Goal: Task Accomplishment & Management: Complete application form

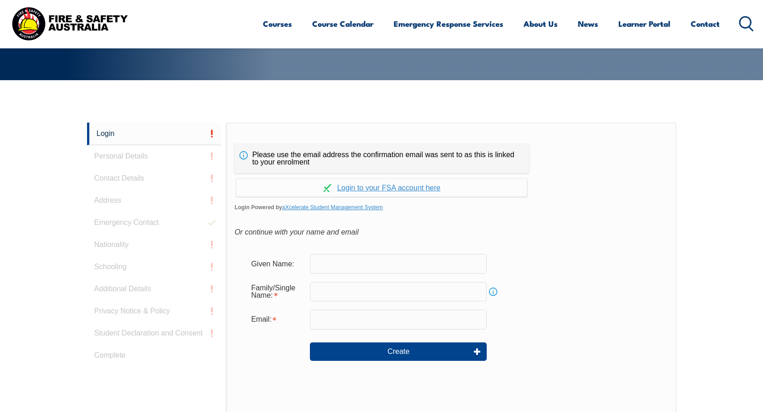
scroll to position [246, 0]
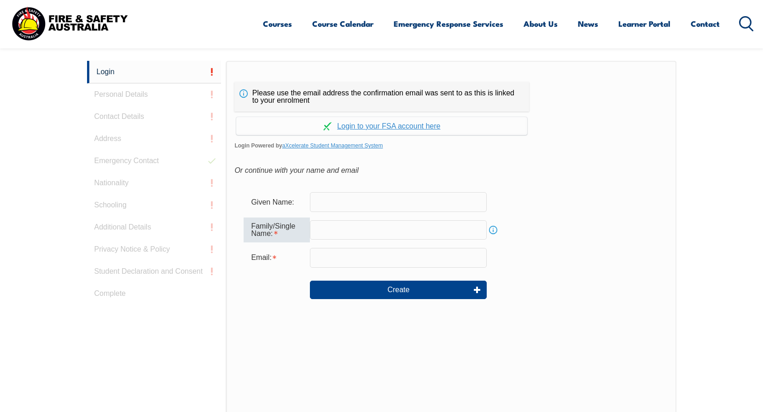
click at [297, 237] on div "Family/Single Name:" at bounding box center [277, 229] width 66 height 25
click at [303, 226] on div "Family/Single Name:" at bounding box center [277, 229] width 66 height 25
click at [493, 228] on link "Info" at bounding box center [493, 229] width 13 height 13
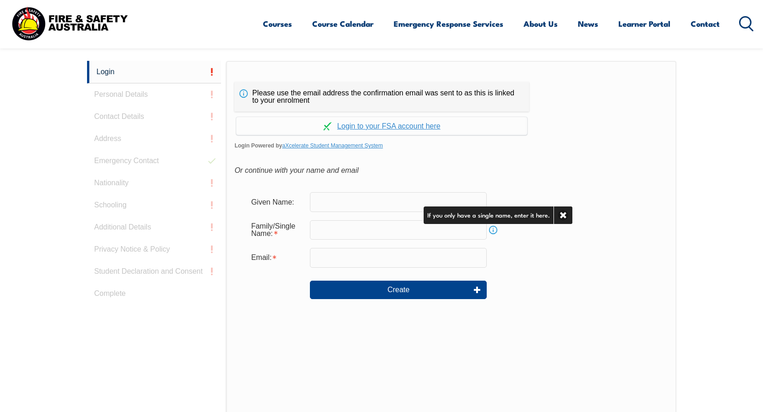
click at [493, 228] on link "Info" at bounding box center [493, 229] width 13 height 13
click at [282, 258] on div "Email:" at bounding box center [277, 258] width 66 height 18
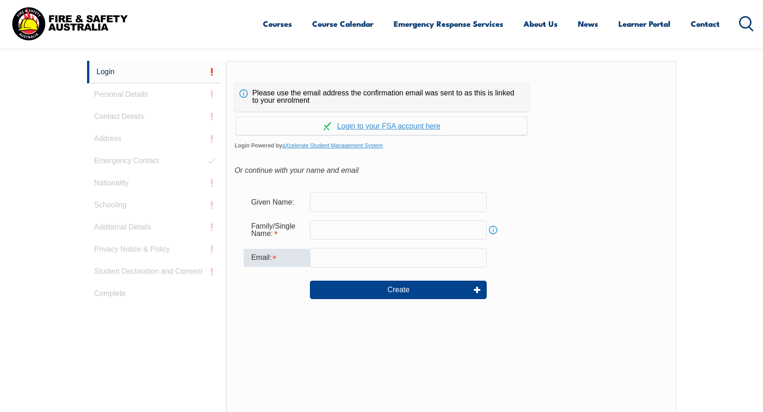
click at [258, 257] on div "Email:" at bounding box center [277, 258] width 66 height 18
click at [146, 71] on link "Login" at bounding box center [154, 72] width 135 height 23
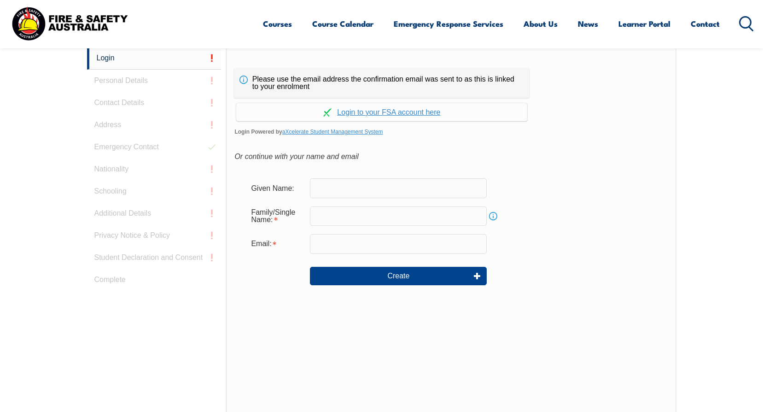
scroll to position [260, 0]
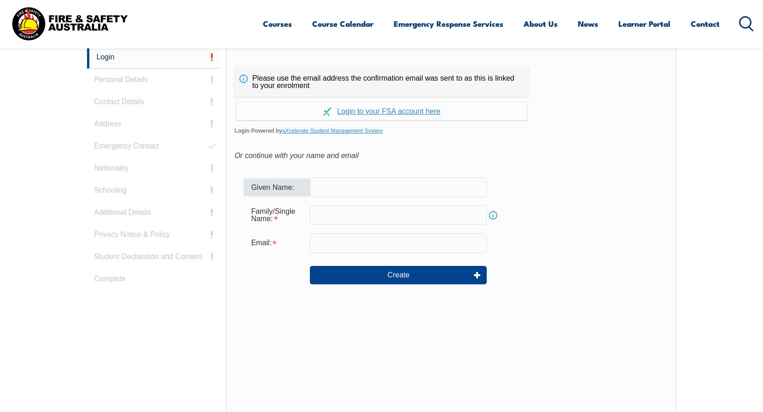
click at [287, 190] on div "Given Name:" at bounding box center [277, 187] width 66 height 18
click at [295, 207] on div "Family/Single Name:" at bounding box center [277, 215] width 66 height 25
click at [322, 130] on link "aXcelerate Student Management System" at bounding box center [332, 131] width 101 height 6
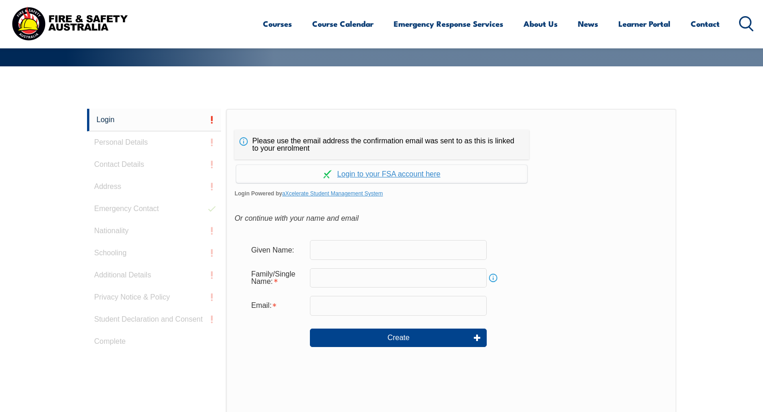
scroll to position [246, 0]
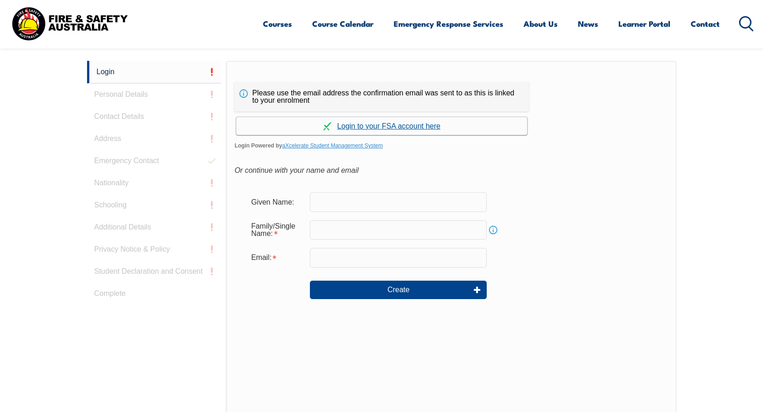
click at [424, 127] on link "Continue with aXcelerate" at bounding box center [381, 126] width 291 height 18
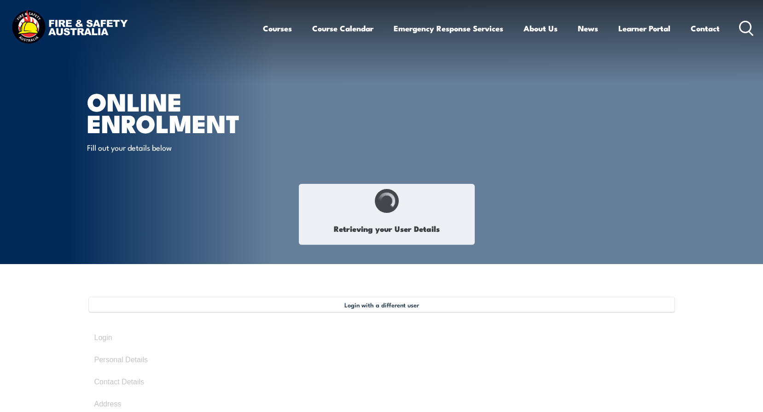
type input "Rene"
type input "Henry"
type input "October 4, 1975"
type input "CD7P8SVYRU"
select select "M"
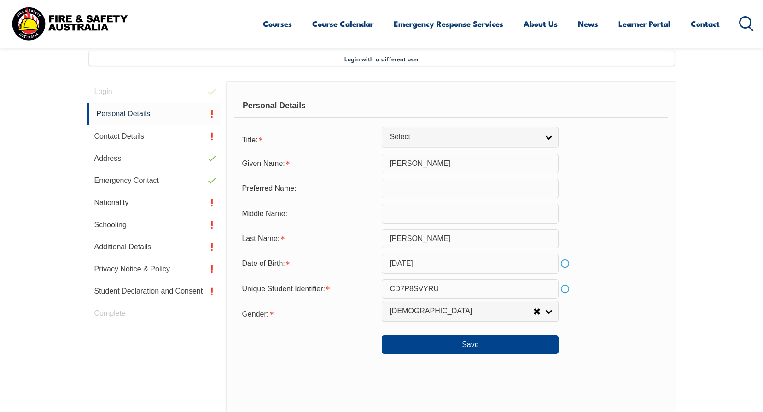
scroll to position [251, 0]
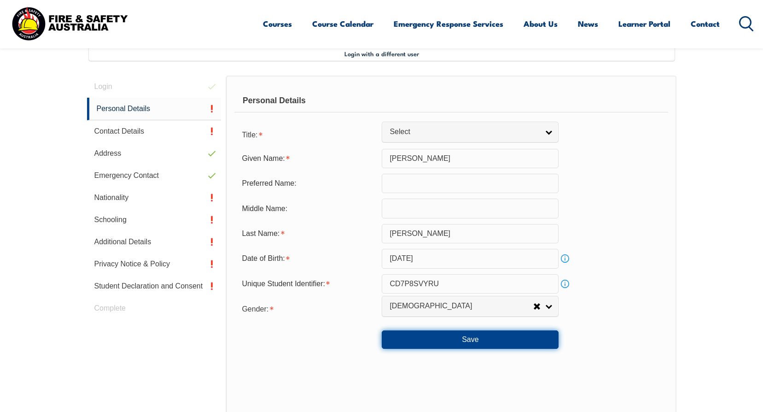
click at [476, 343] on button "Save" at bounding box center [470, 339] width 177 height 18
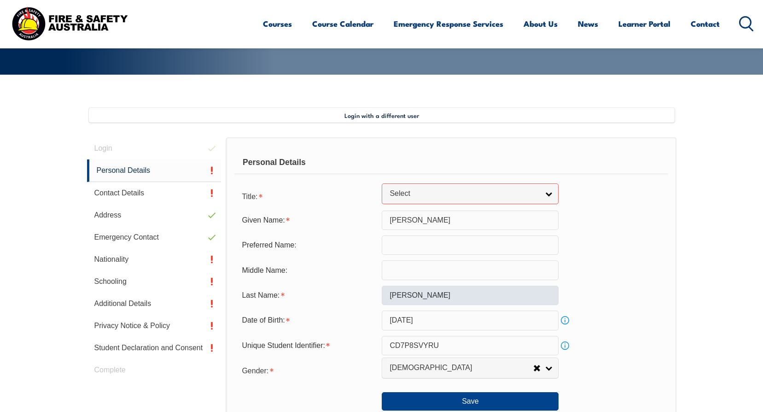
scroll to position [187, 0]
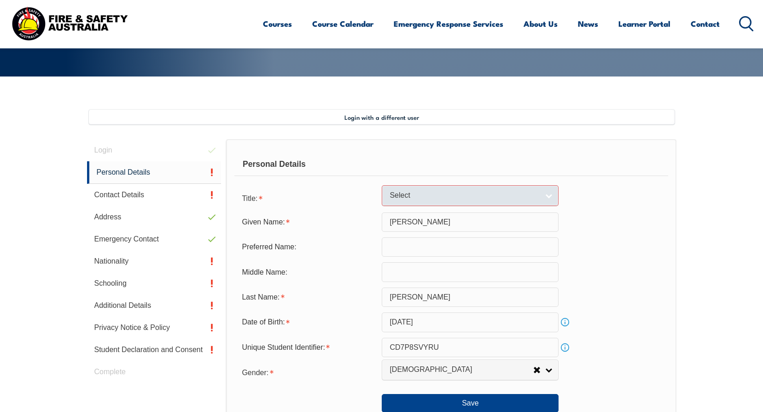
click at [551, 196] on link "Select" at bounding box center [470, 195] width 177 height 21
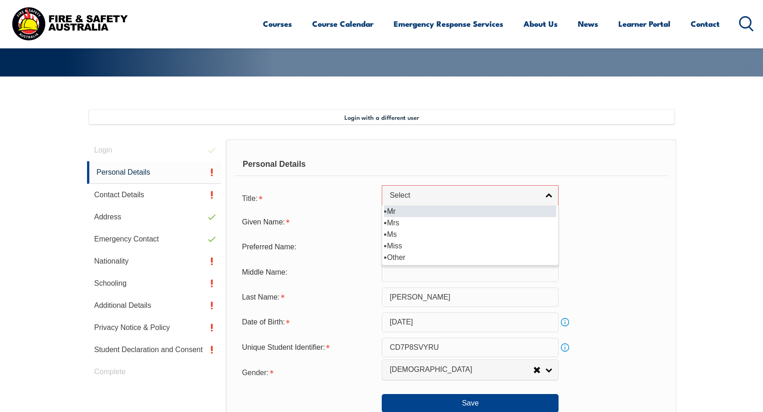
click at [390, 213] on li "Mr" at bounding box center [470, 211] width 172 height 12
select select "Mr"
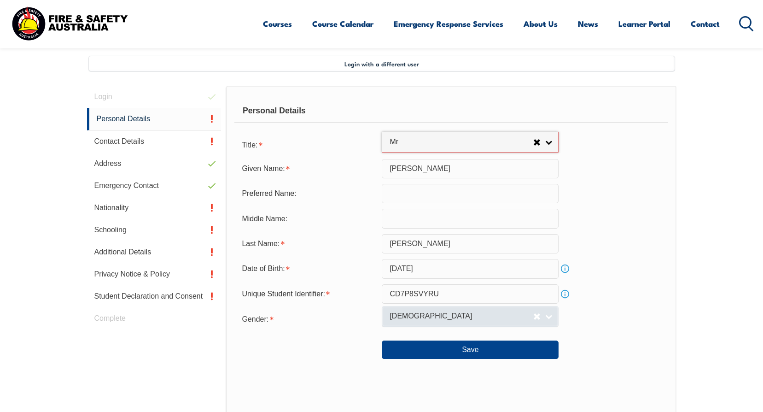
scroll to position [326, 0]
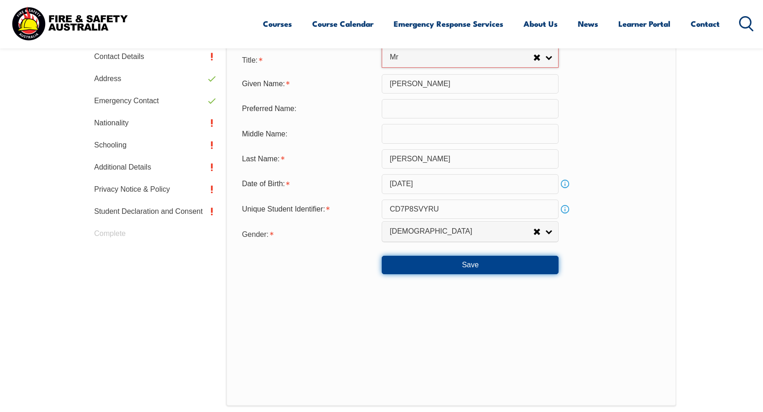
click at [450, 262] on button "Save" at bounding box center [470, 265] width 177 height 18
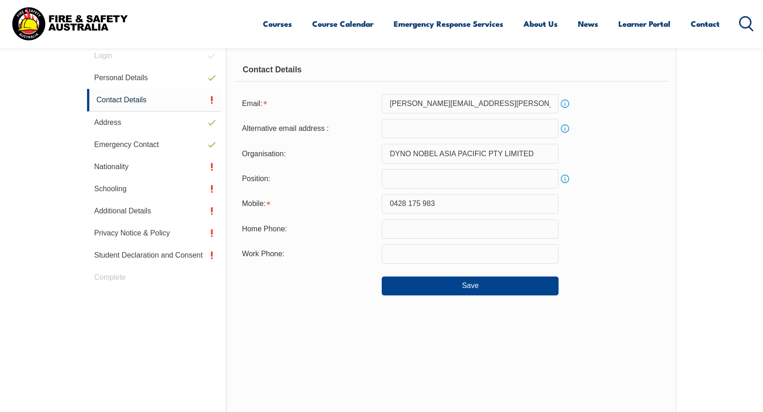
scroll to position [251, 0]
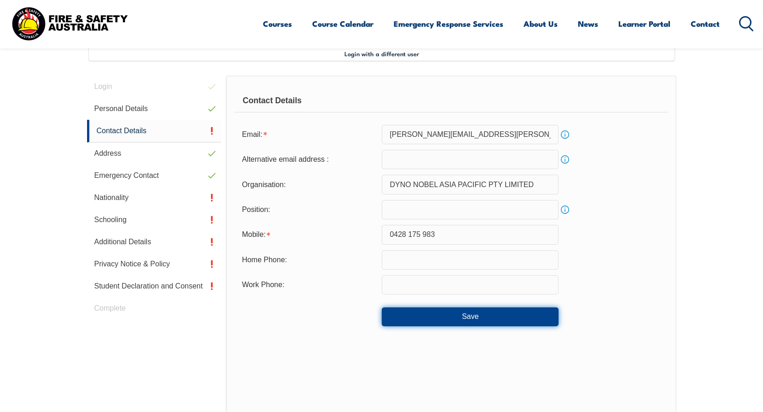
click at [473, 313] on button "Save" at bounding box center [470, 316] width 177 height 18
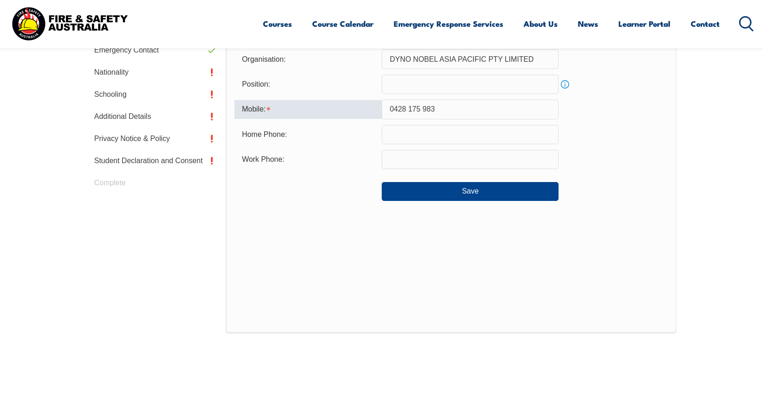
scroll to position [292, 0]
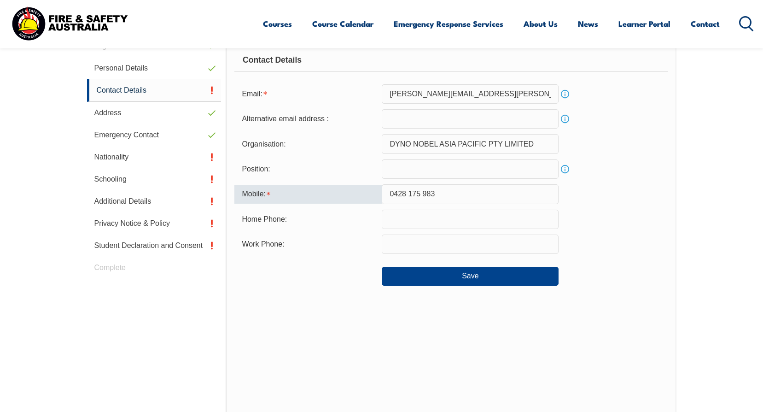
drag, startPoint x: 446, startPoint y: 193, endPoint x: 376, endPoint y: 192, distance: 70.0
click at [376, 192] on div "Mobile: 0428 175 983" at bounding box center [450, 193] width 433 height 19
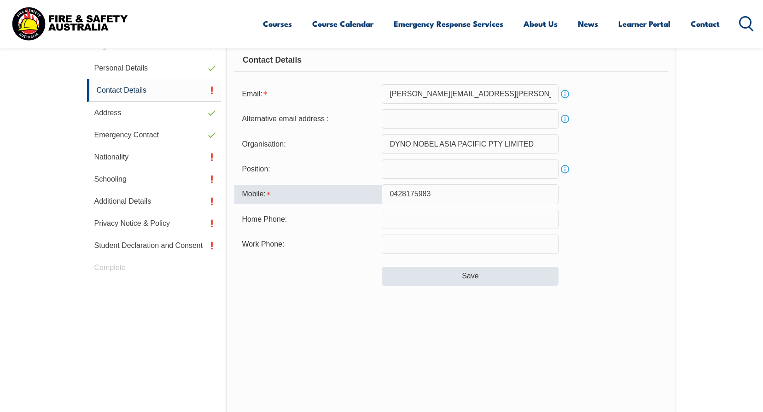
type input "0428175983"
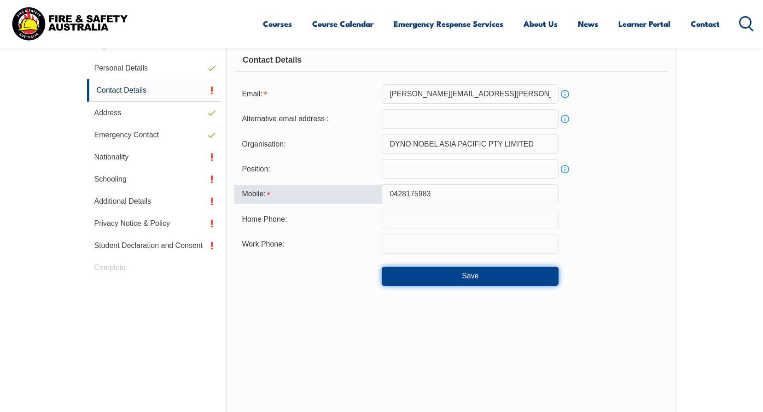
click at [471, 278] on button "Save" at bounding box center [470, 276] width 177 height 18
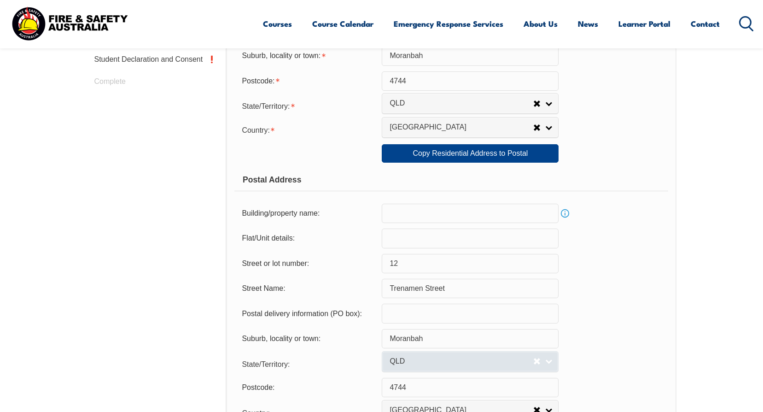
scroll to position [297, 0]
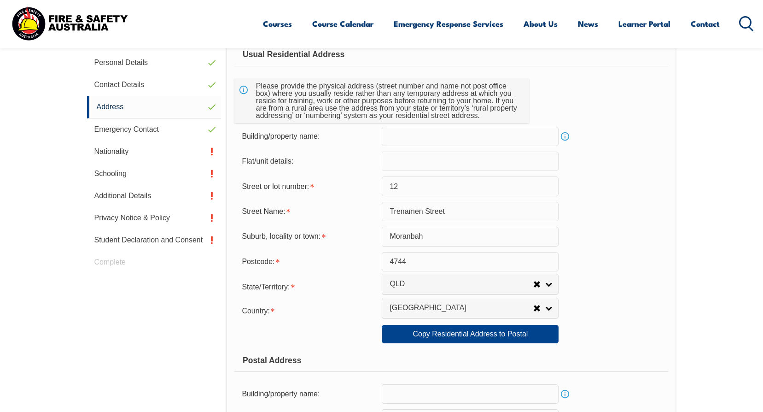
click at [403, 187] on input "12" at bounding box center [470, 185] width 177 height 19
type input "1"
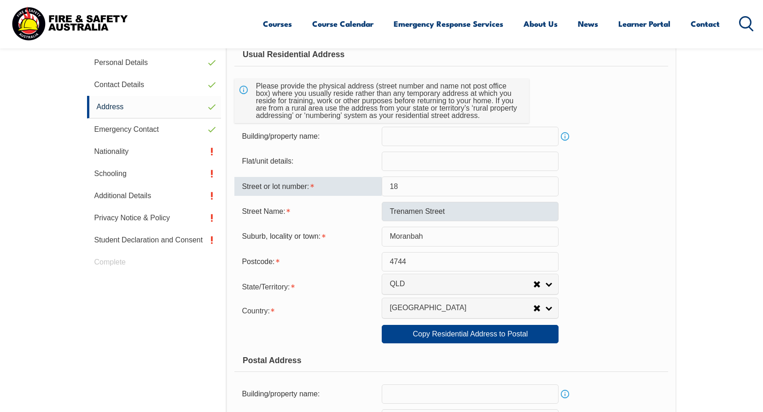
type input "18"
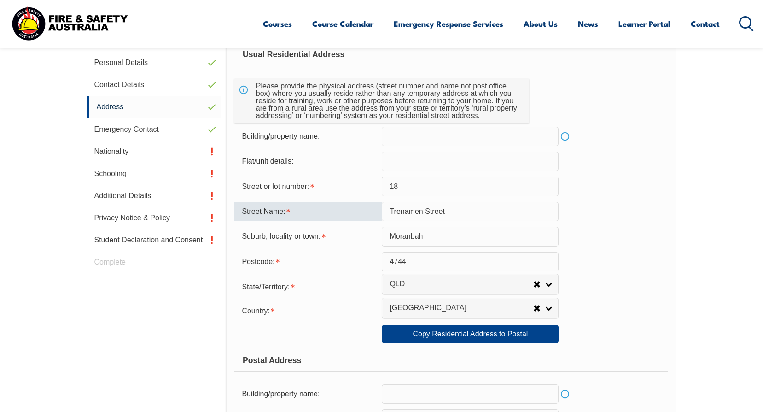
drag, startPoint x: 410, startPoint y: 205, endPoint x: 353, endPoint y: 205, distance: 56.7
click at [353, 205] on div "Street Name: Trenamen Street" at bounding box center [450, 211] width 433 height 19
type input "Bridge Road"
type input "East Mackay"
type input "4740"
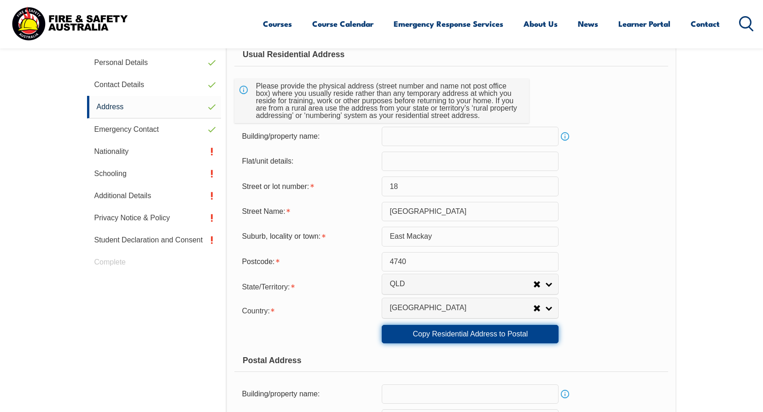
click at [456, 332] on link "Copy Residential Address to Postal" at bounding box center [470, 334] width 177 height 18
type input "18"
type input "Bridge Road"
type input "East Mackay"
type input "4740"
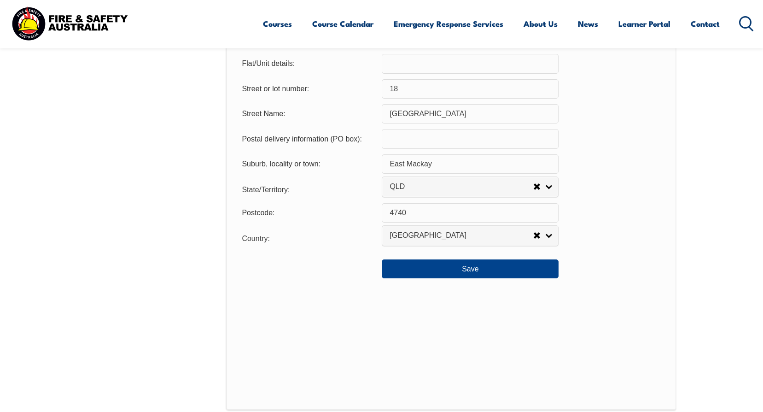
scroll to position [666, 0]
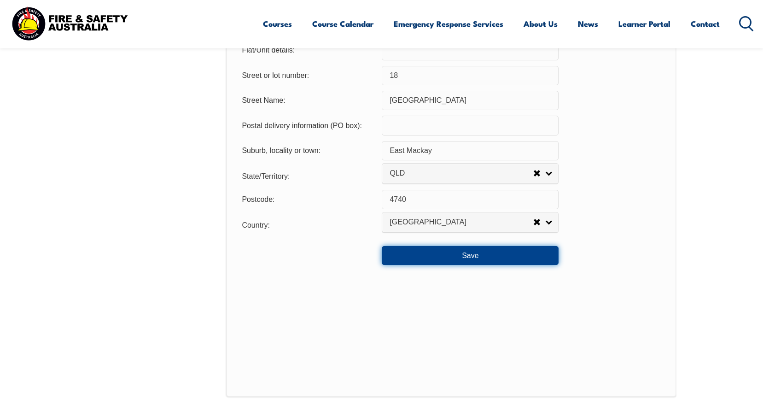
click at [475, 257] on button "Save" at bounding box center [470, 255] width 177 height 18
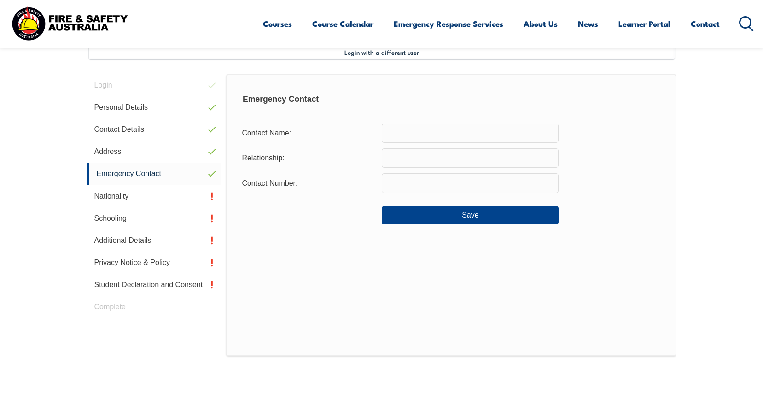
scroll to position [251, 0]
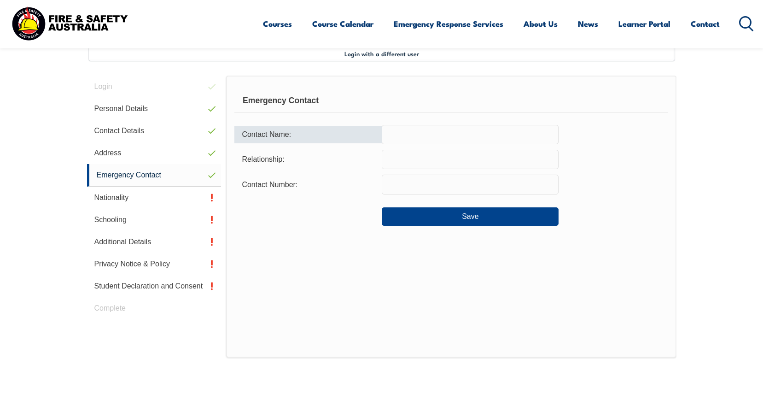
click at [345, 131] on div "Contact Name:" at bounding box center [307, 135] width 147 height 18
click at [291, 134] on div "Contact Name:" at bounding box center [307, 135] width 147 height 18
click at [328, 136] on div "Contact Name:" at bounding box center [307, 135] width 147 height 18
click at [325, 132] on div "Contact Name:" at bounding box center [307, 135] width 147 height 18
click at [386, 134] on input "text" at bounding box center [470, 134] width 177 height 19
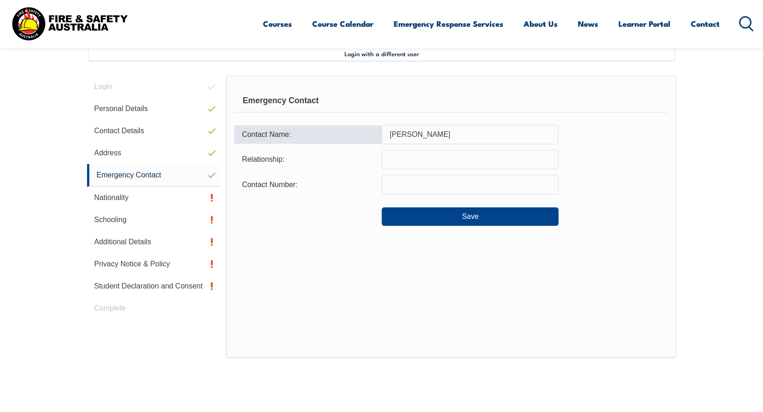
type input "Jazra Henry"
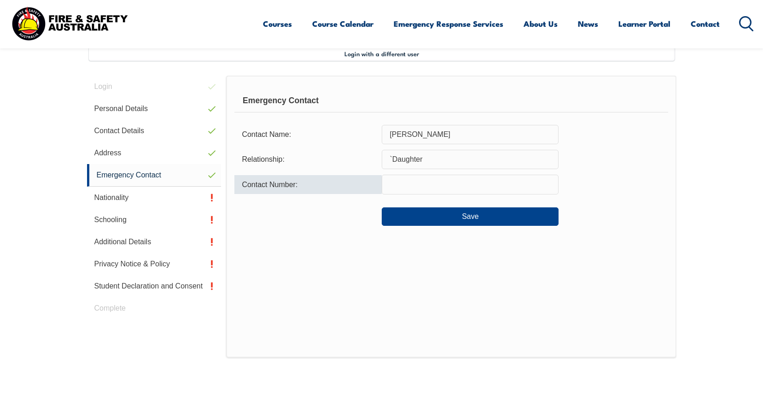
click at [393, 161] on input "`Daughter" at bounding box center [470, 159] width 177 height 19
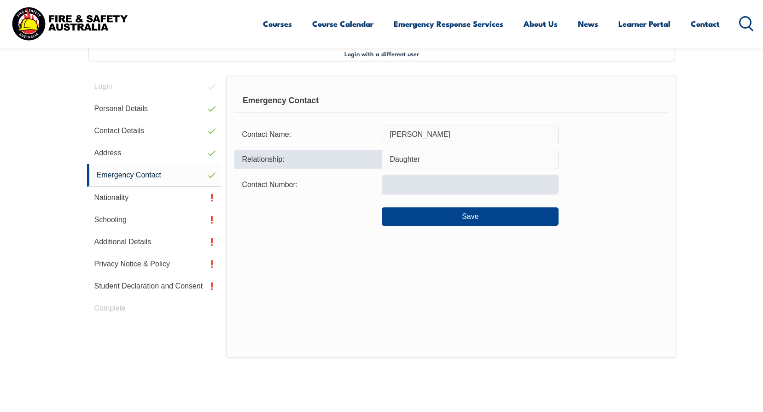
type input "Daughter"
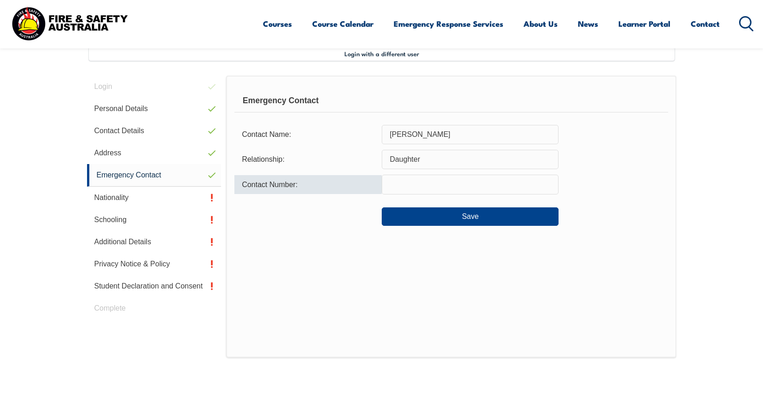
click at [406, 187] on input "text" at bounding box center [470, 184] width 177 height 19
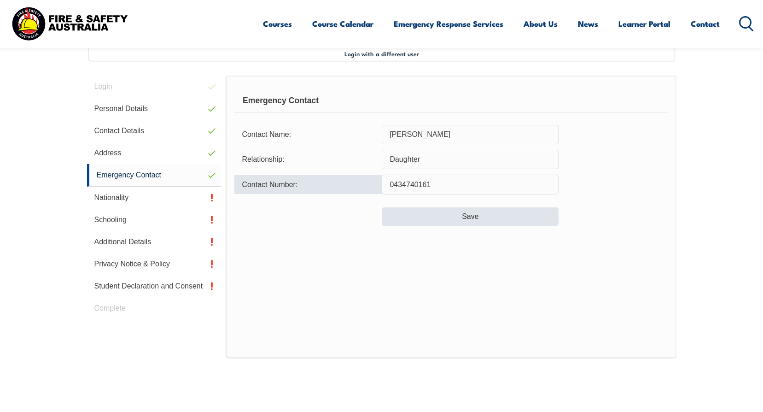
type input "0434740161"
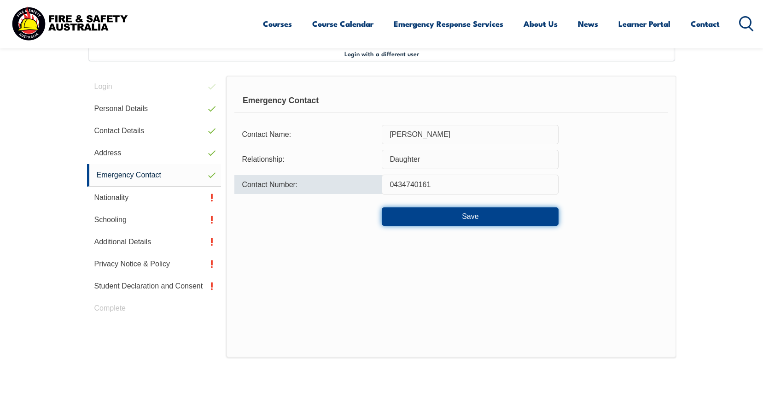
click at [464, 218] on button "Save" at bounding box center [470, 216] width 177 height 18
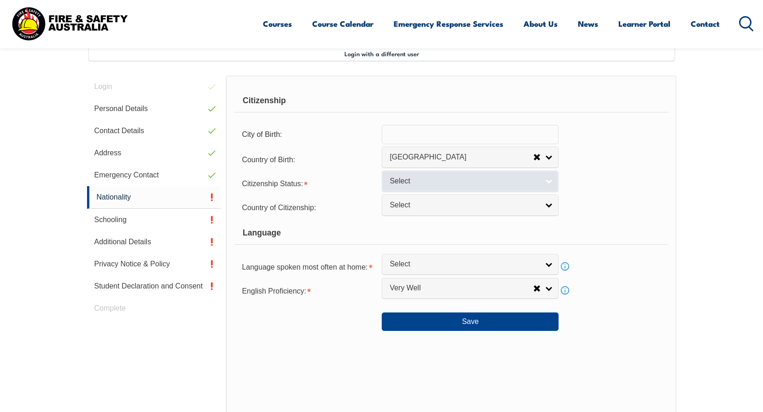
click at [513, 182] on span "Select" at bounding box center [464, 181] width 149 height 10
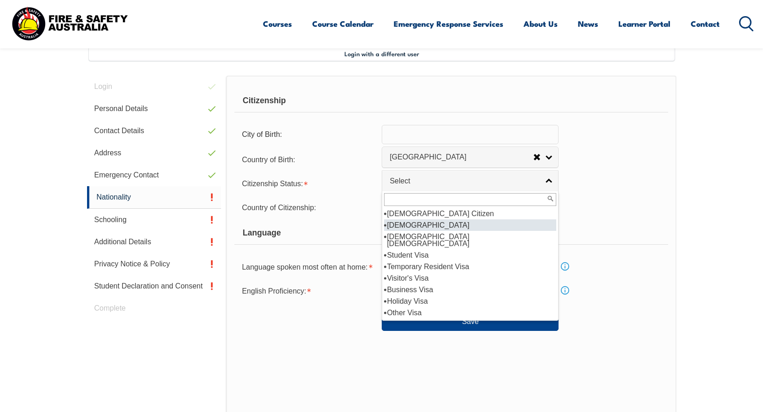
click at [451, 224] on li "[DEMOGRAPHIC_DATA]" at bounding box center [470, 225] width 172 height 12
select select "2"
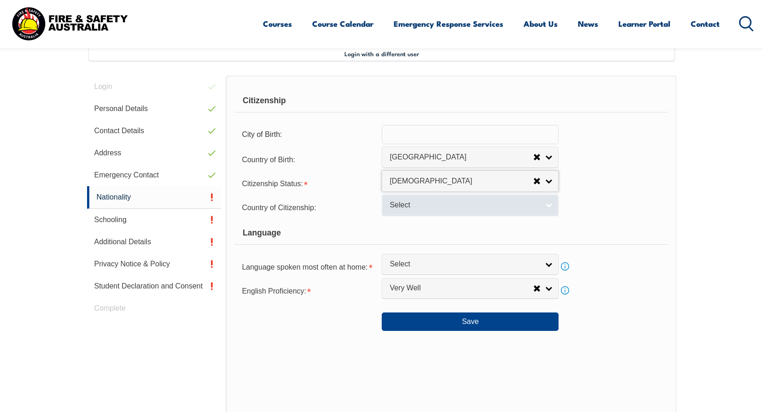
click at [547, 205] on link "Select" at bounding box center [470, 204] width 177 height 21
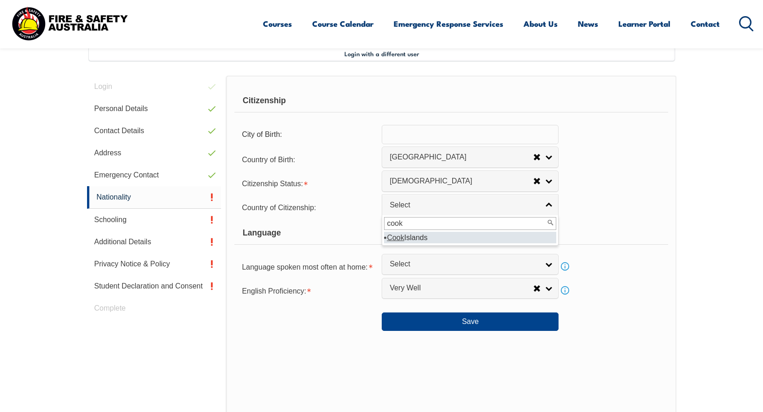
type input "cook"
click at [423, 237] on li "Cook Islands" at bounding box center [470, 238] width 172 height 12
select select "1501"
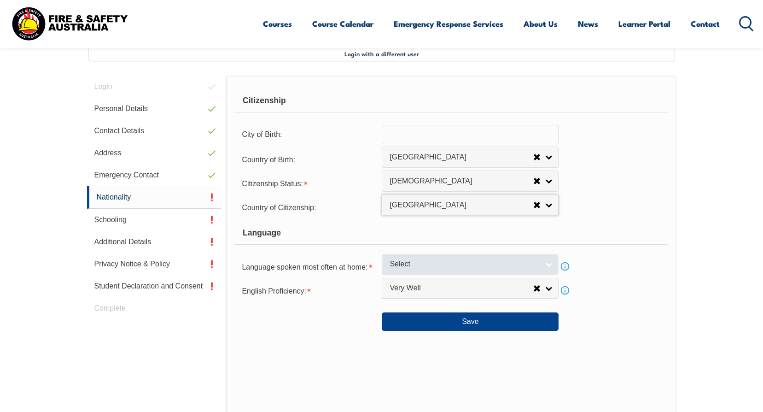
click at [549, 264] on link "Select" at bounding box center [470, 264] width 177 height 21
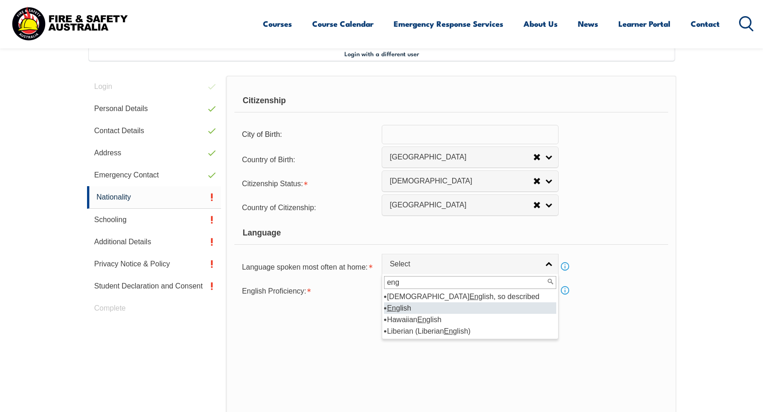
type input "eng"
click at [410, 308] on li "Eng lish" at bounding box center [470, 308] width 172 height 12
select select "1201"
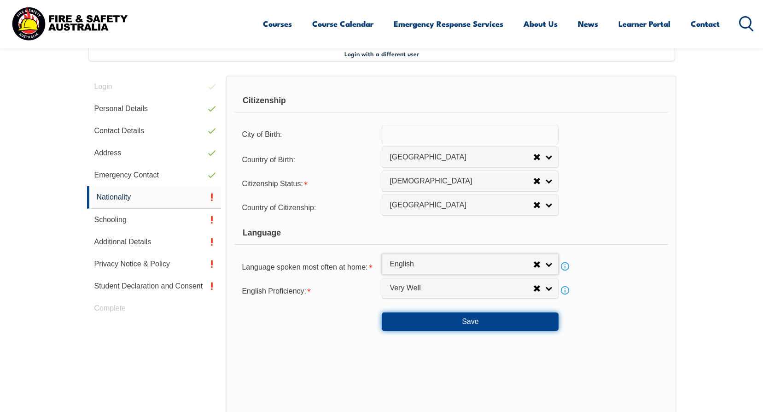
click at [483, 324] on button "Save" at bounding box center [470, 321] width 177 height 18
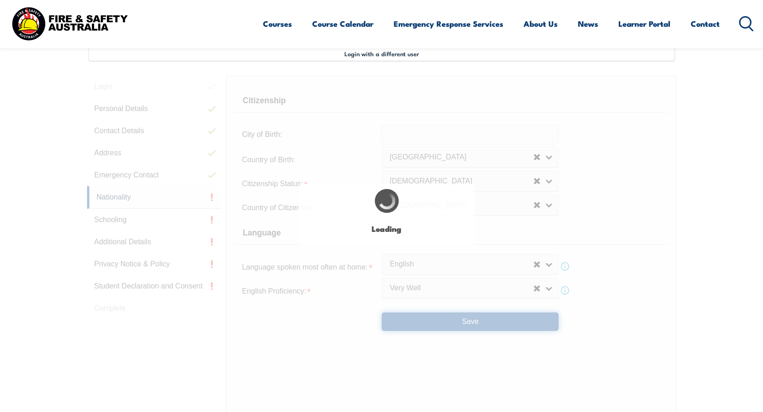
select select "false"
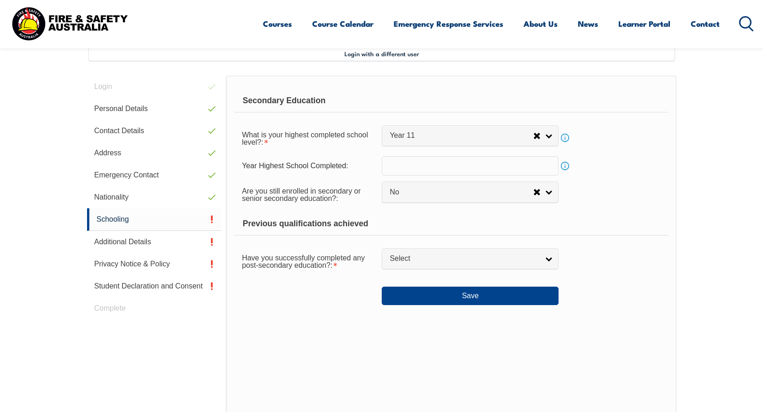
click at [546, 170] on input "text" at bounding box center [470, 165] width 177 height 19
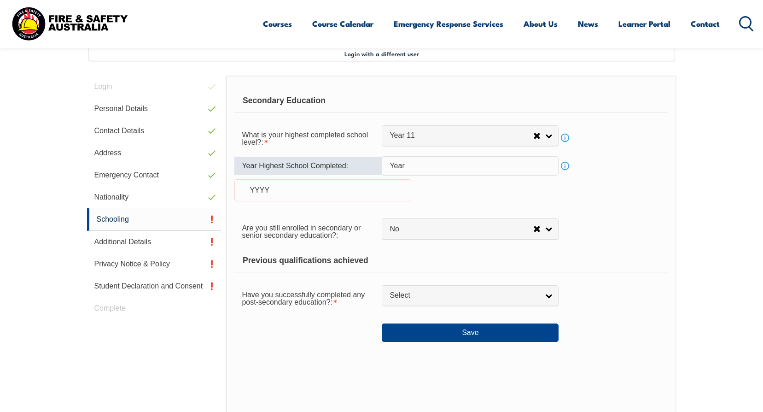
type input "Year"
click at [446, 159] on input "Year" at bounding box center [470, 165] width 177 height 19
drag, startPoint x: 425, startPoint y: 157, endPoint x: 353, endPoint y: 160, distance: 71.9
click at [353, 160] on div "Year Highest School Completed: Year Info YYYY" at bounding box center [450, 184] width 433 height 56
click at [548, 296] on link "Select" at bounding box center [470, 295] width 177 height 21
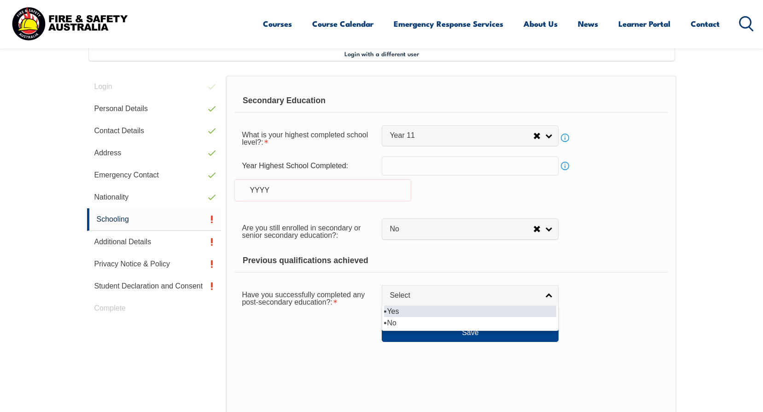
click at [396, 312] on li "Yes" at bounding box center [470, 311] width 172 height 12
select select "true"
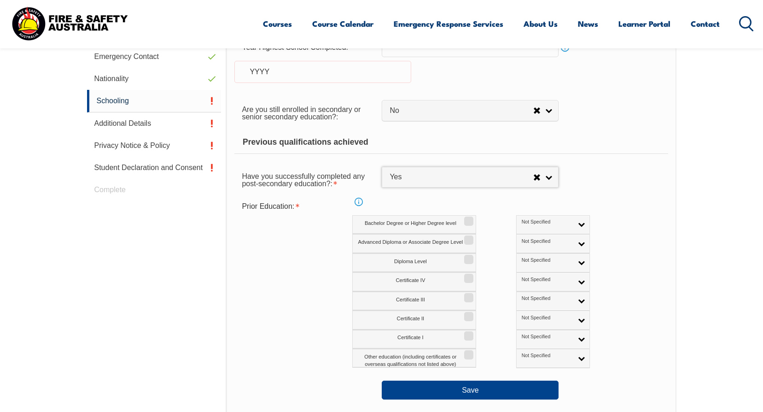
scroll to position [389, 0]
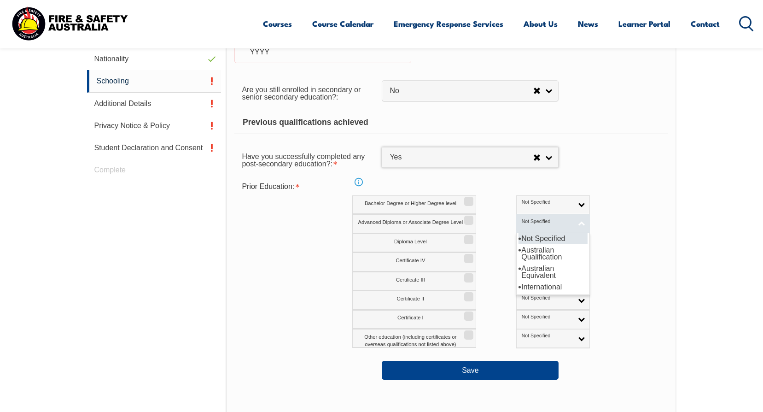
click at [522, 221] on span "Not Specified" at bounding box center [547, 221] width 51 height 6
click at [519, 252] on li "Australian Qualification" at bounding box center [553, 253] width 69 height 18
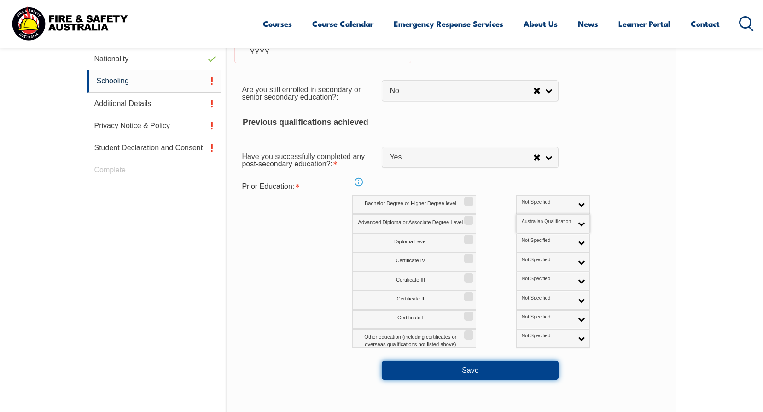
click at [503, 369] on button "Save" at bounding box center [470, 370] width 177 height 18
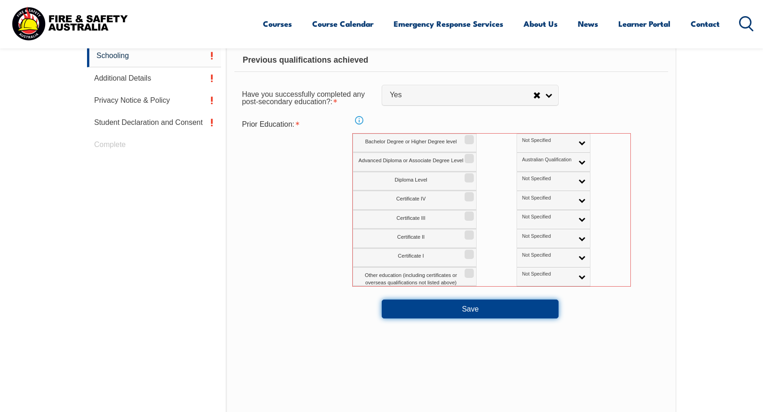
scroll to position [392, 0]
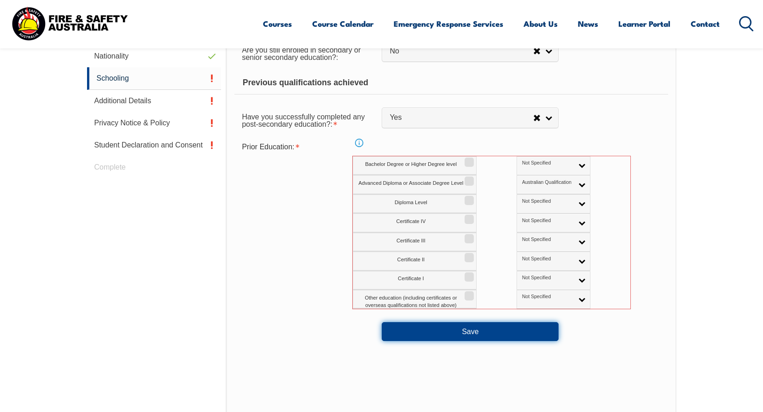
click at [455, 329] on button "Save" at bounding box center [470, 331] width 177 height 18
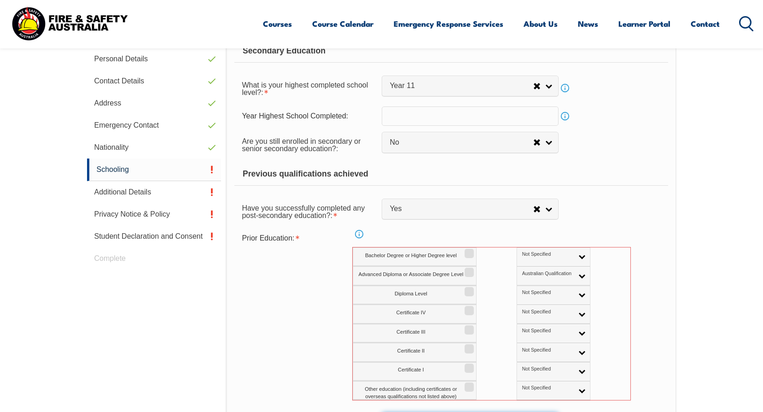
scroll to position [300, 0]
click at [360, 234] on link "Info" at bounding box center [359, 234] width 13 height 13
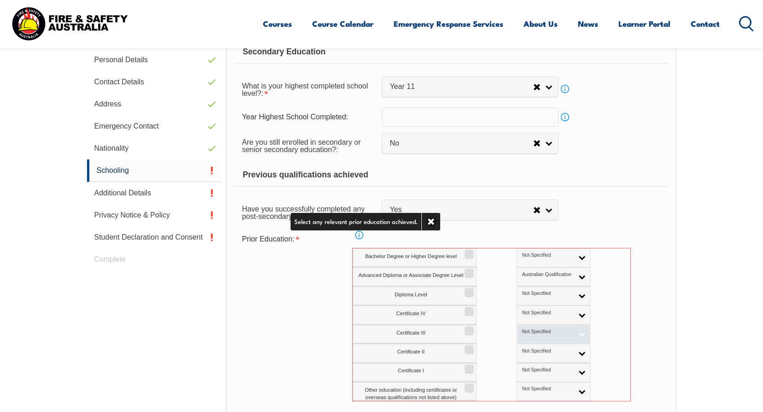
click at [522, 328] on span "Not Specified" at bounding box center [547, 331] width 51 height 6
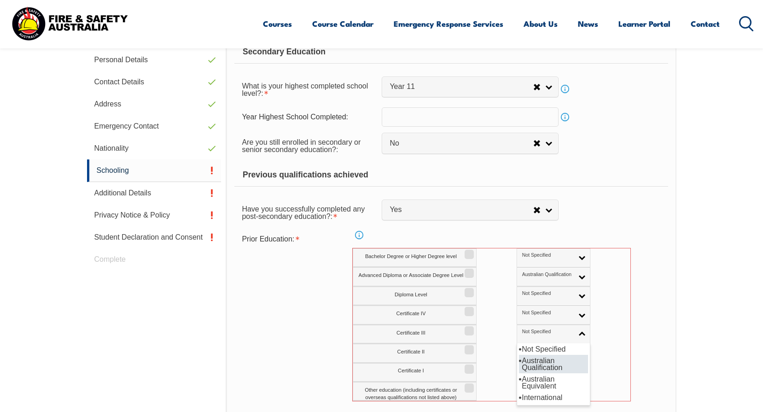
click at [519, 362] on li "Australian Qualification" at bounding box center [553, 364] width 69 height 18
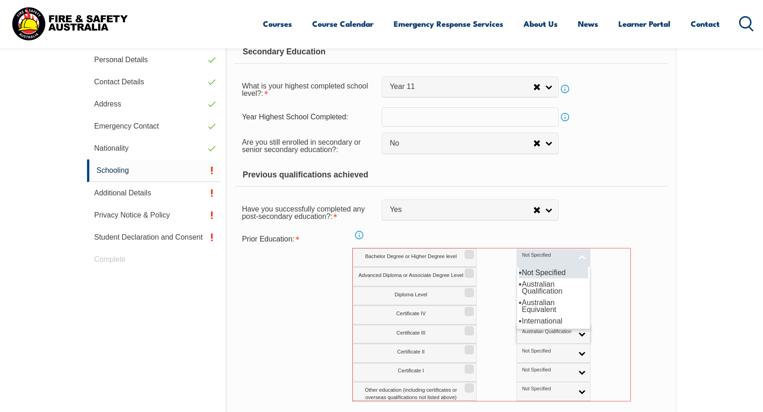
click at [542, 256] on link "Not Specified" at bounding box center [554, 257] width 74 height 19
click at [519, 272] on li "Not Specified" at bounding box center [553, 273] width 69 height 12
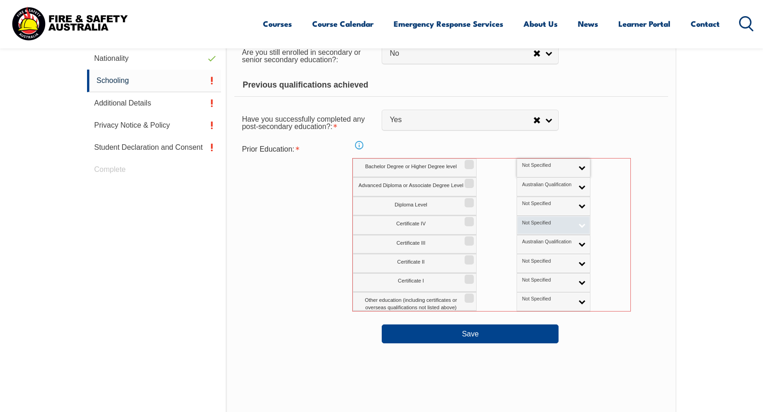
scroll to position [392, 0]
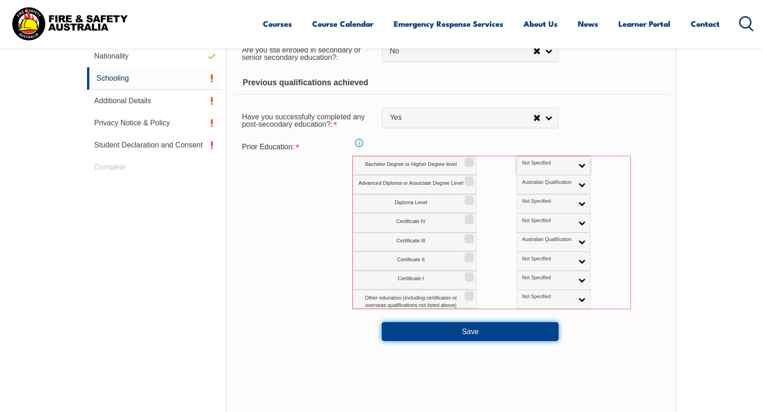
click at [469, 332] on button "Save" at bounding box center [470, 331] width 177 height 18
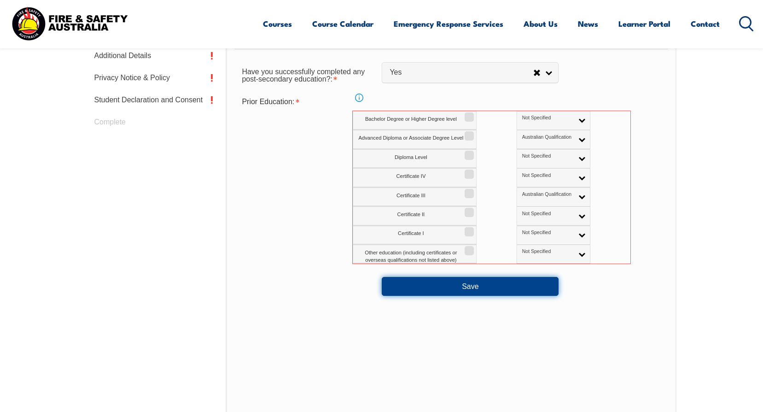
scroll to position [484, 0]
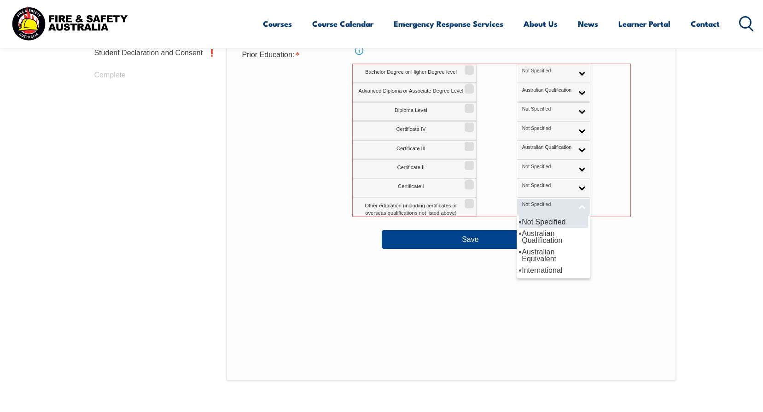
click at [540, 205] on link "Not Specified" at bounding box center [554, 207] width 74 height 19
click at [519, 220] on li "Not Specified" at bounding box center [553, 222] width 69 height 12
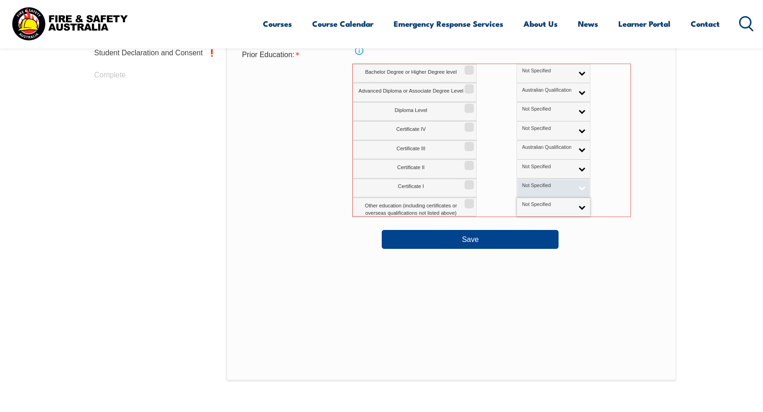
click at [543, 186] on link "Not Specified" at bounding box center [554, 188] width 74 height 19
click at [519, 205] on li "Not Specified" at bounding box center [553, 203] width 69 height 12
click at [544, 169] on link "Not Specified" at bounding box center [554, 168] width 74 height 19
click at [519, 184] on li "Not Specified" at bounding box center [553, 184] width 69 height 12
click at [541, 151] on link "Australian Qualification" at bounding box center [554, 150] width 74 height 19
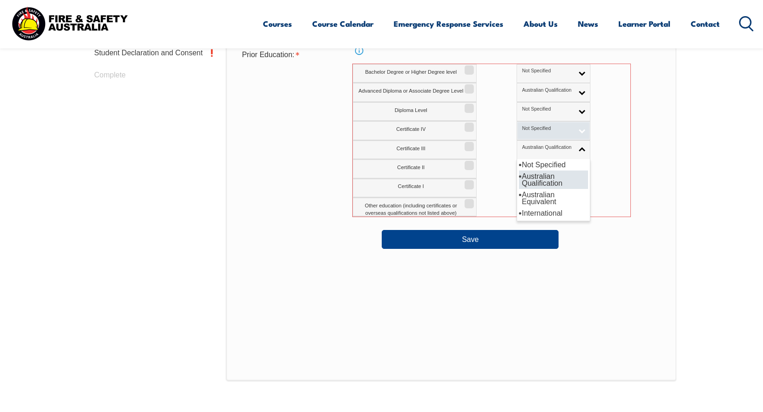
click at [544, 130] on link "Not Specified" at bounding box center [554, 130] width 74 height 19
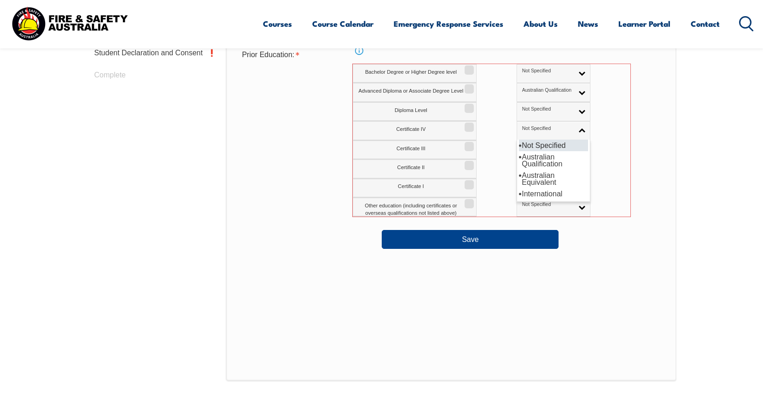
click at [519, 145] on li "Not Specified" at bounding box center [553, 146] width 69 height 12
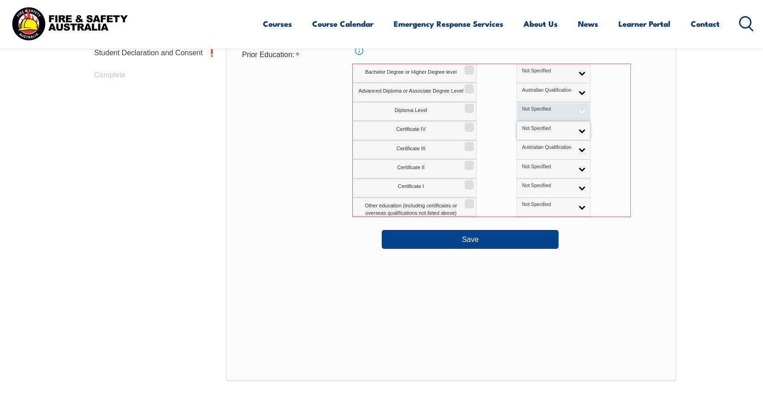
click at [542, 110] on link "Not Specified" at bounding box center [554, 111] width 74 height 19
click at [524, 125] on li "Not Specified" at bounding box center [553, 127] width 69 height 12
click at [541, 71] on link "Not Specified" at bounding box center [554, 73] width 74 height 19
click at [524, 88] on li "Not Specified" at bounding box center [553, 88] width 69 height 12
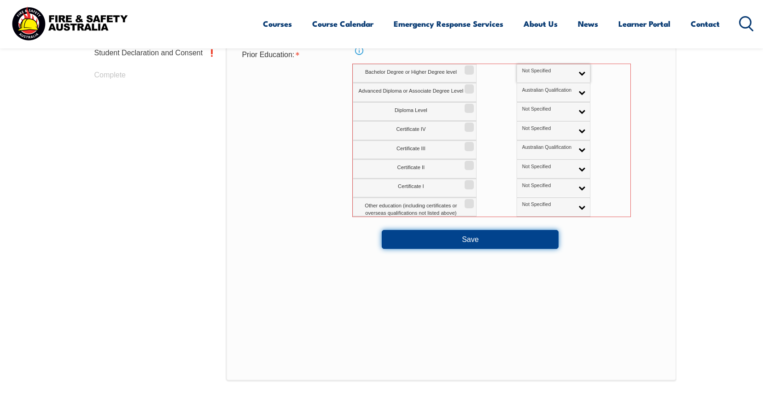
click at [488, 237] on button "Save" at bounding box center [470, 239] width 177 height 18
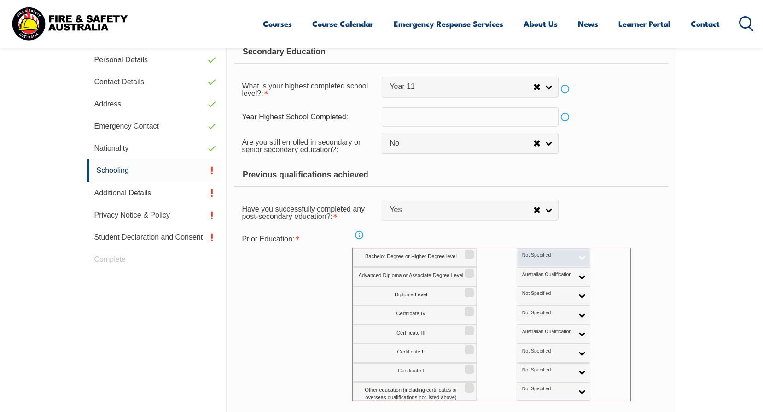
drag, startPoint x: 540, startPoint y: 255, endPoint x: 545, endPoint y: 264, distance: 9.9
click at [541, 255] on link "Not Specified" at bounding box center [554, 257] width 74 height 19
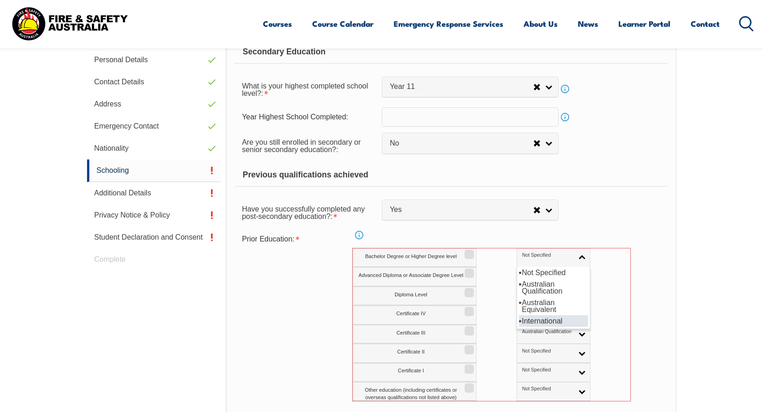
click at [519, 321] on li "International" at bounding box center [553, 321] width 69 height 12
click at [540, 296] on link "Not Specified" at bounding box center [554, 296] width 74 height 19
click at [519, 325] on li "Australian Qualification" at bounding box center [553, 325] width 69 height 18
click at [541, 315] on link "Not Specified" at bounding box center [554, 314] width 74 height 19
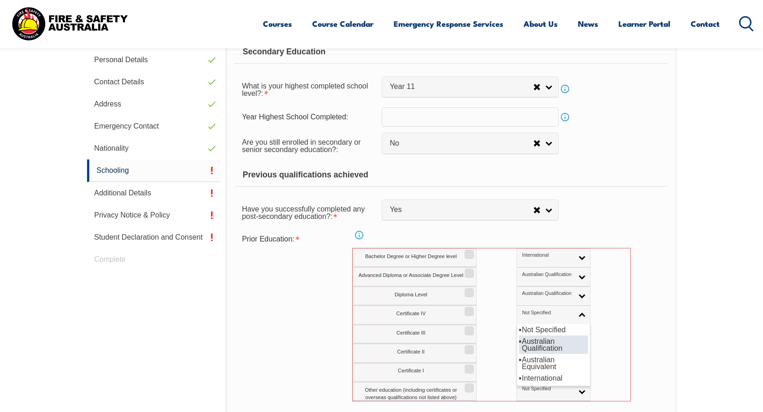
click at [519, 343] on li "Australian Qualification" at bounding box center [553, 344] width 69 height 18
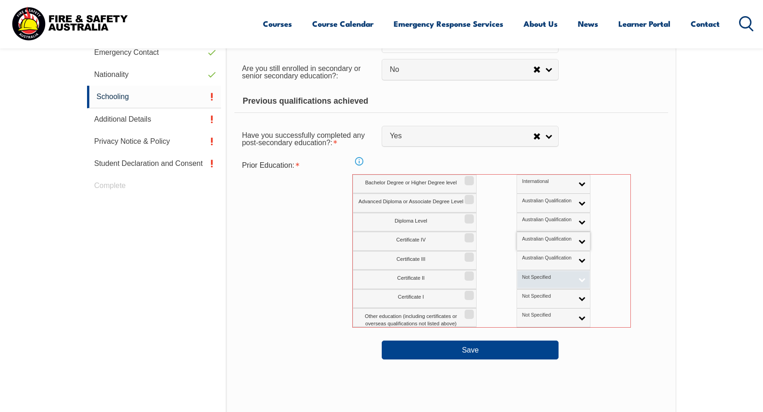
scroll to position [438, 0]
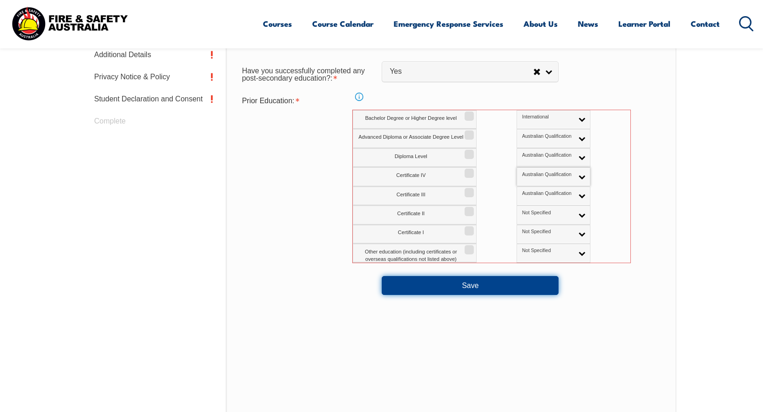
click at [511, 289] on button "Save" at bounding box center [470, 285] width 177 height 18
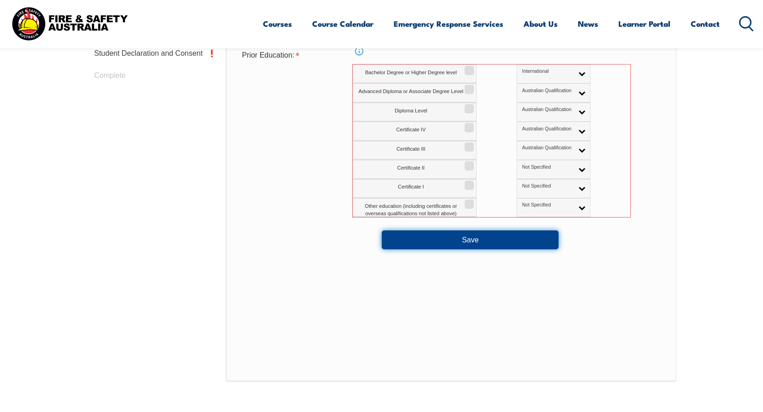
scroll to position [484, 0]
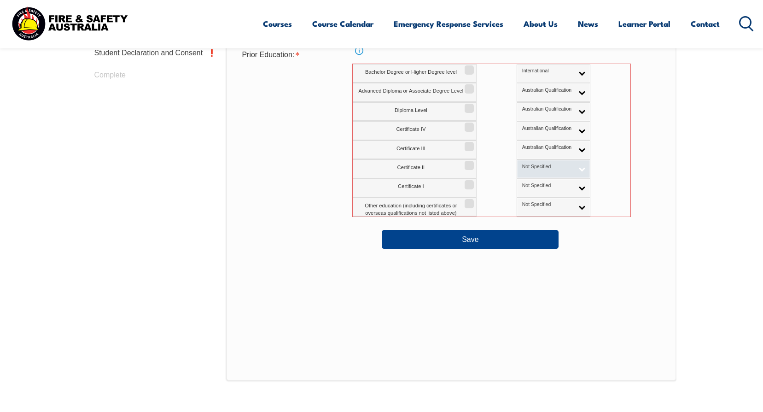
click at [545, 167] on link "Not Specified" at bounding box center [554, 168] width 74 height 19
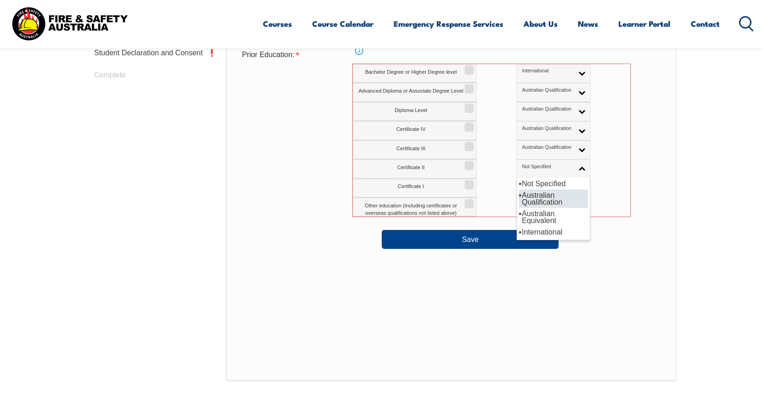
click at [519, 197] on li "Australian Qualification" at bounding box center [553, 198] width 69 height 18
click at [543, 185] on link "Not Specified" at bounding box center [554, 188] width 74 height 19
click at [519, 249] on li "International" at bounding box center [553, 252] width 69 height 12
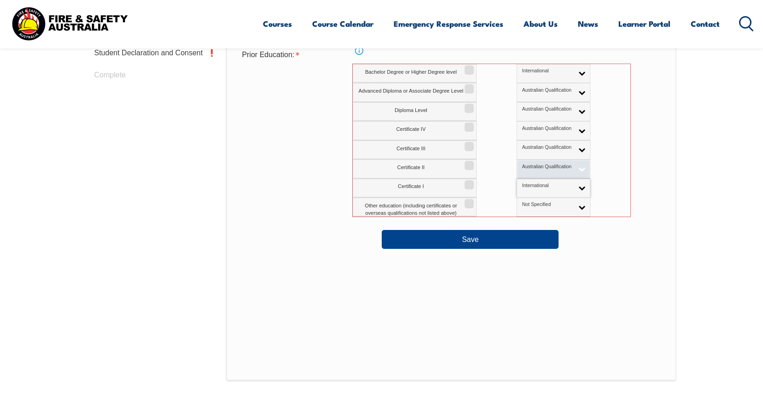
click at [544, 169] on link "Australian Qualification" at bounding box center [554, 168] width 74 height 19
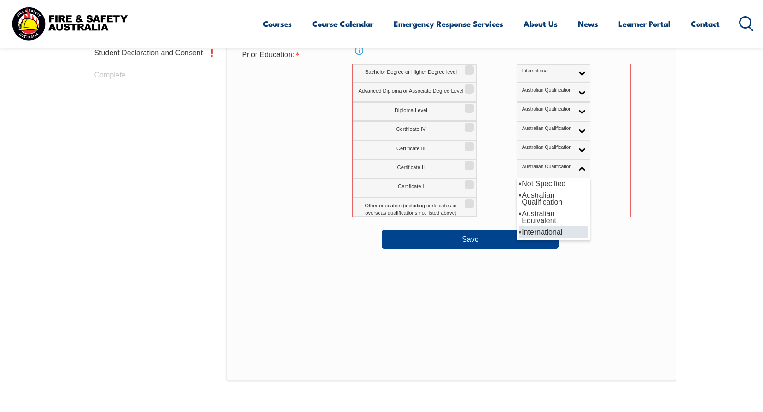
click at [519, 230] on li "International" at bounding box center [553, 232] width 69 height 12
click at [540, 205] on link "Not Specified" at bounding box center [554, 207] width 74 height 19
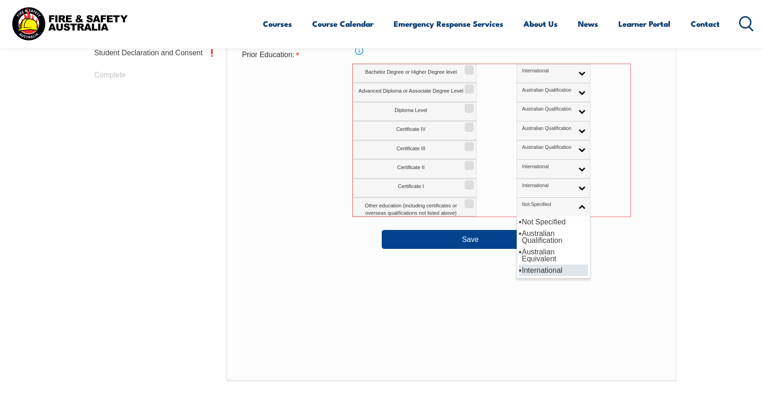
click at [519, 268] on li "International" at bounding box center [553, 270] width 69 height 12
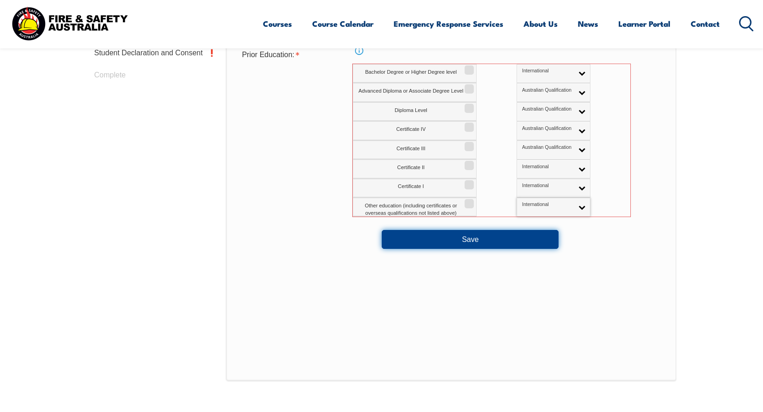
click at [504, 239] on button "Save" at bounding box center [470, 239] width 177 height 18
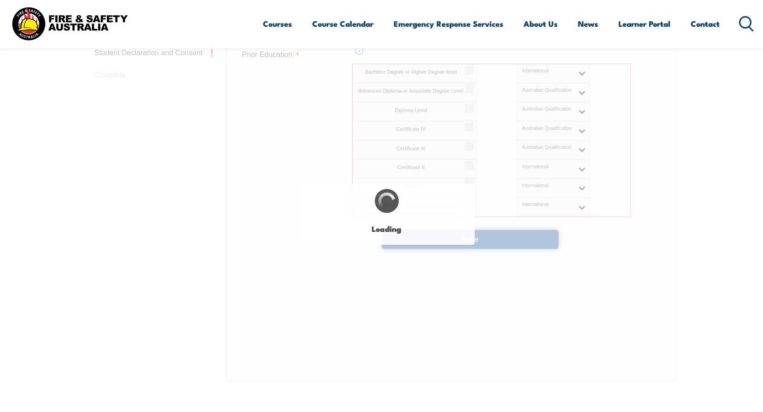
select select "false"
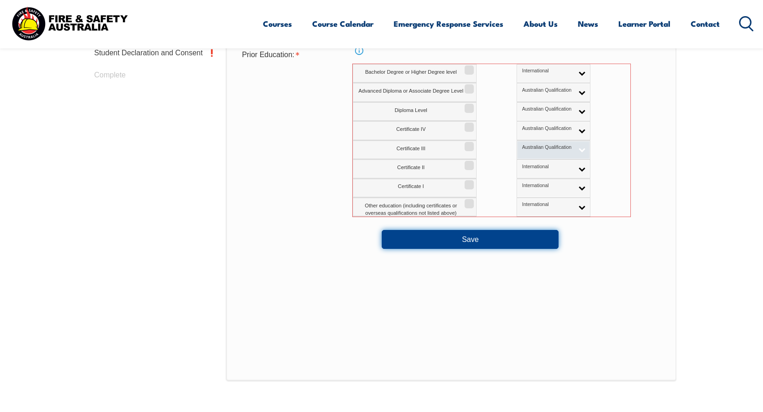
scroll to position [300, 0]
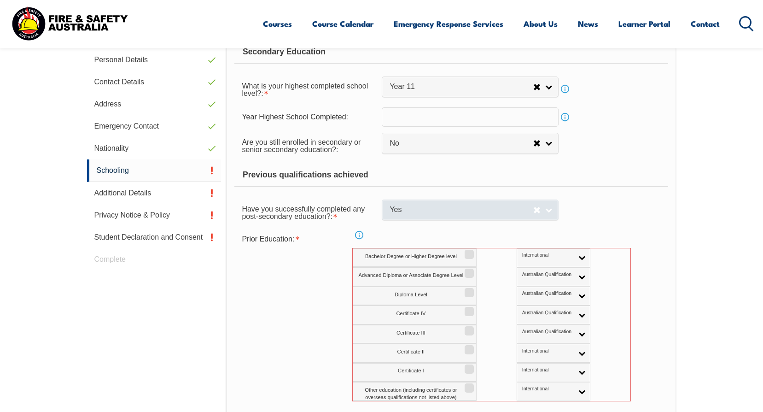
click at [550, 211] on link "Yes" at bounding box center [470, 209] width 177 height 21
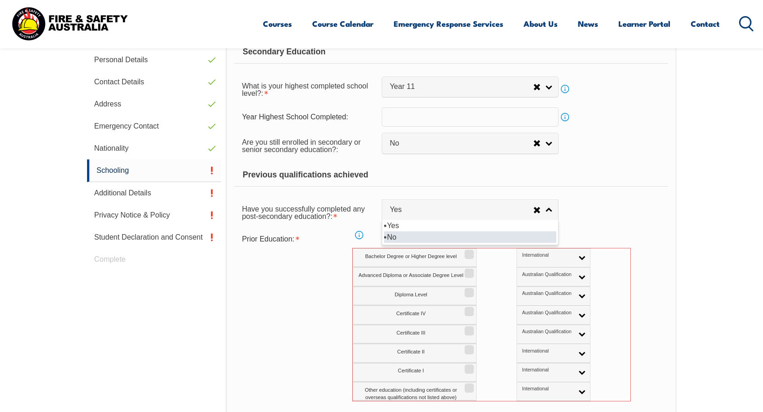
click at [394, 235] on li "No" at bounding box center [470, 237] width 172 height 12
select select "false"
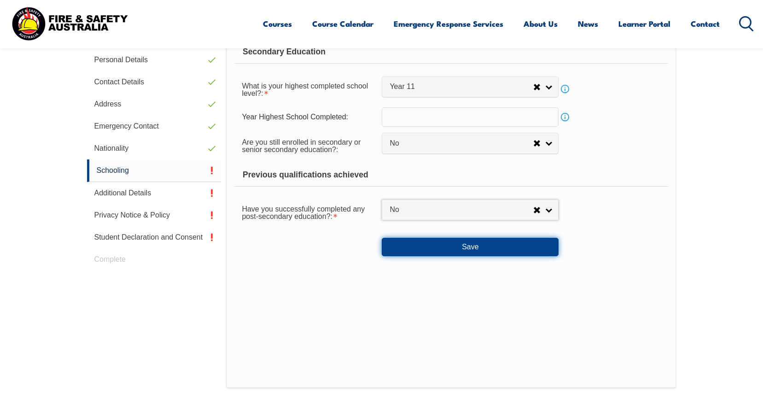
click at [458, 247] on button "Save" at bounding box center [470, 247] width 177 height 18
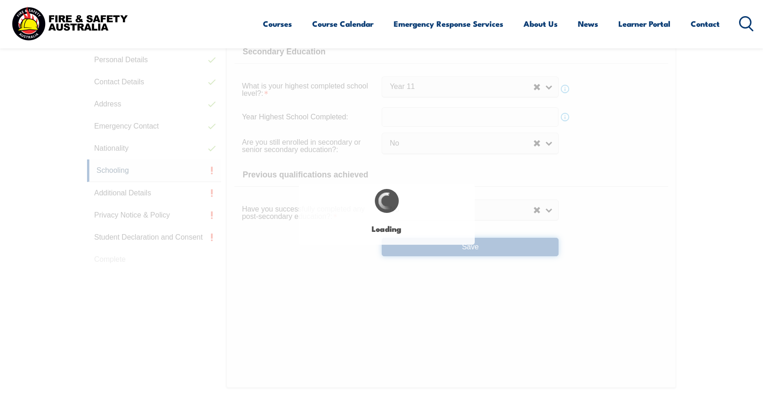
select select
select select "false"
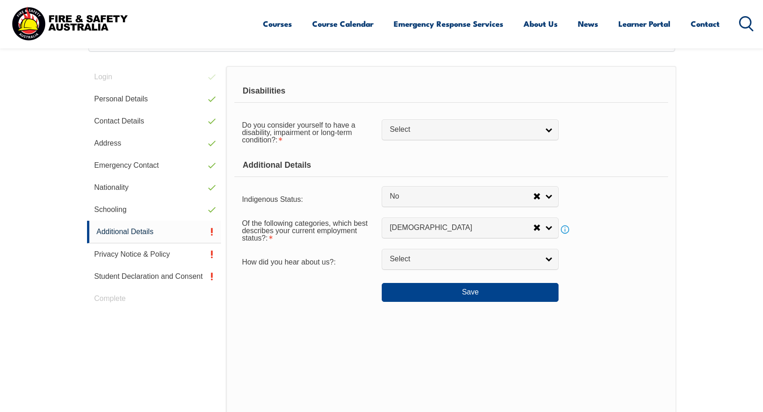
scroll to position [251, 0]
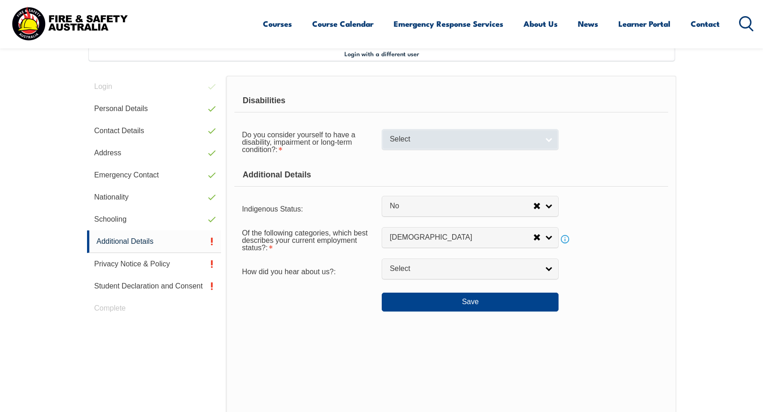
click at [546, 136] on link "Select" at bounding box center [470, 139] width 177 height 21
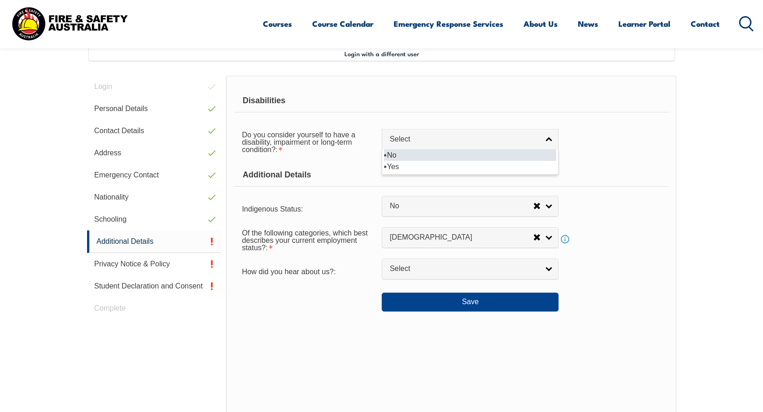
click at [413, 152] on li "No" at bounding box center [470, 155] width 172 height 12
select select "false"
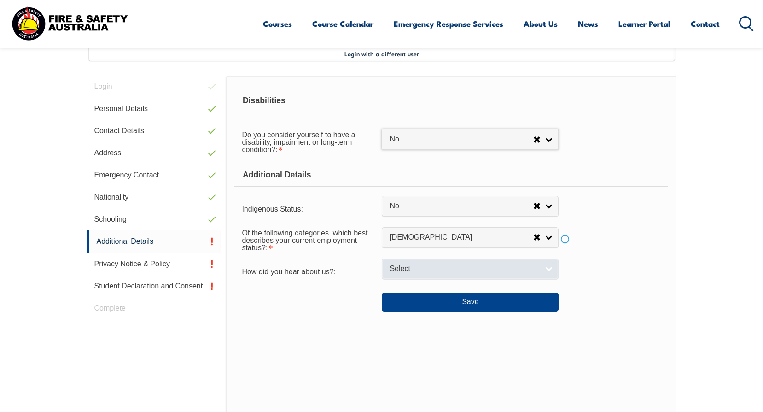
click at [550, 269] on link "Select" at bounding box center [470, 268] width 177 height 21
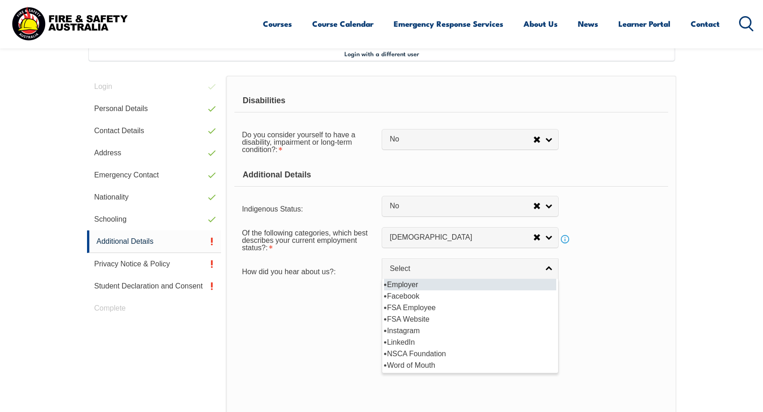
drag, startPoint x: 409, startPoint y: 284, endPoint x: 415, endPoint y: 285, distance: 6.5
click at [409, 284] on li "Employer" at bounding box center [470, 285] width 172 height 12
select select "8019"
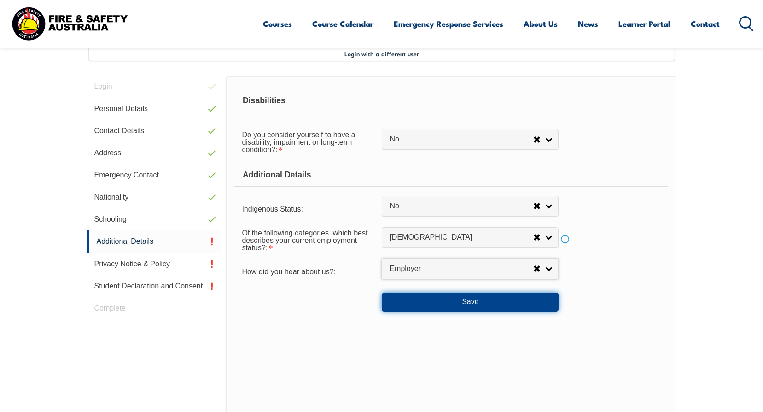
click at [449, 302] on button "Save" at bounding box center [470, 302] width 177 height 18
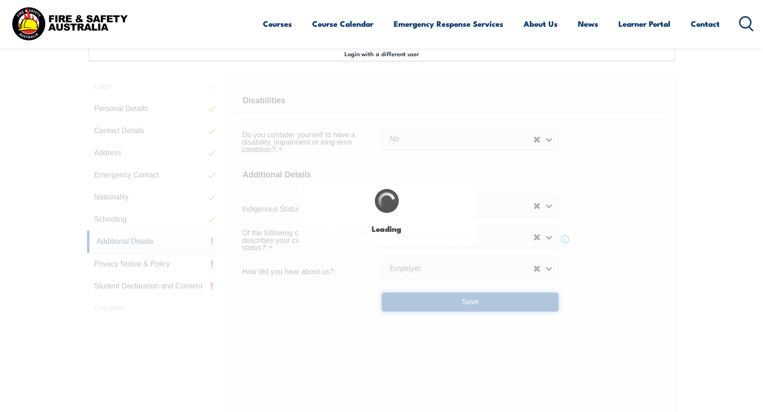
select select "false"
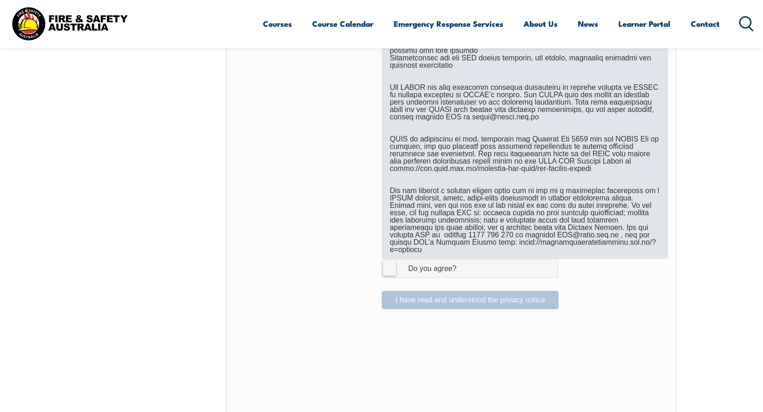
scroll to position [527, 0]
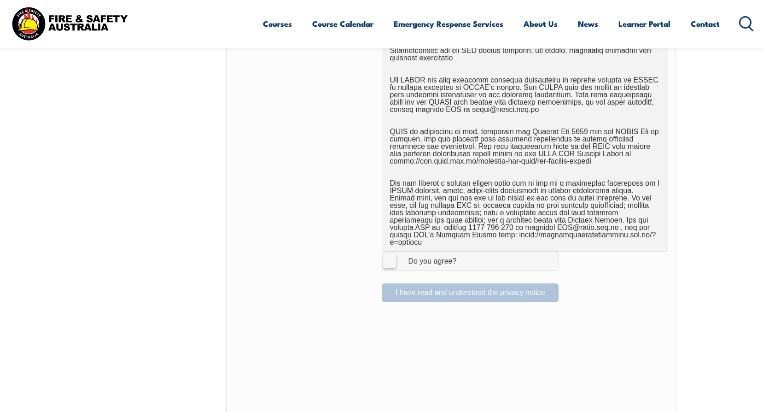
click at [400, 258] on div "Do you agree?" at bounding box center [423, 261] width 67 height 7
click at [464, 252] on input "I Agree Do you agree?" at bounding box center [472, 261] width 16 height 18
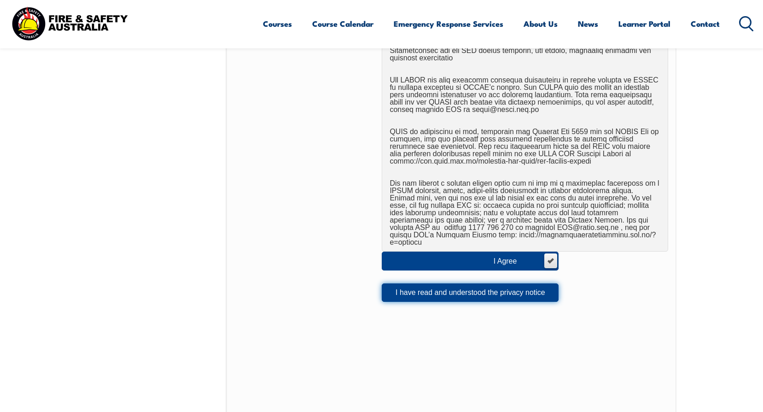
click at [508, 287] on button "I have read and understood the privacy notice" at bounding box center [470, 292] width 177 height 18
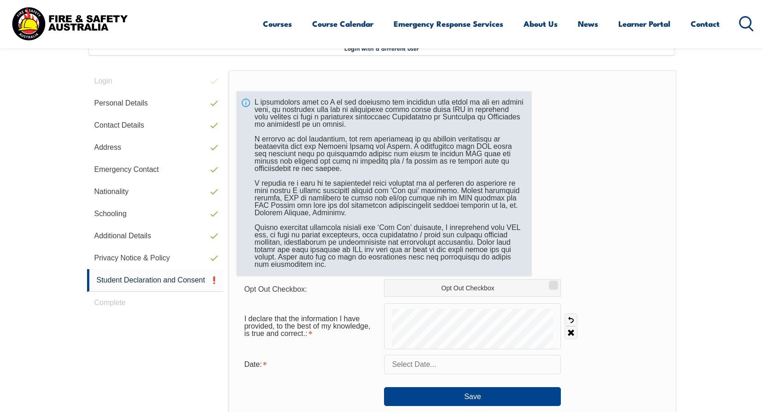
scroll to position [251, 0]
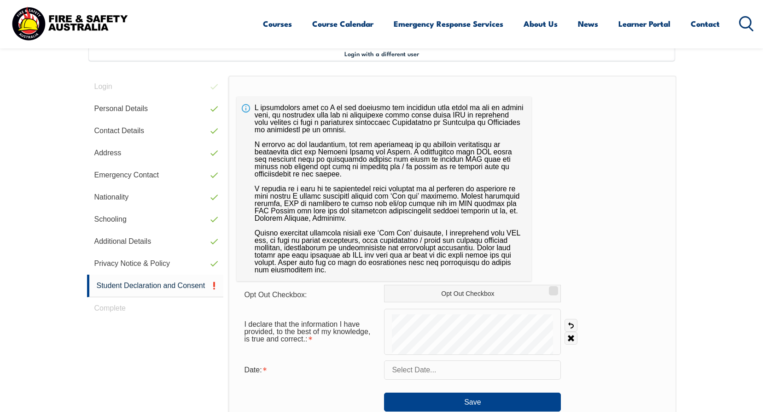
click at [434, 374] on input "text" at bounding box center [472, 369] width 177 height 19
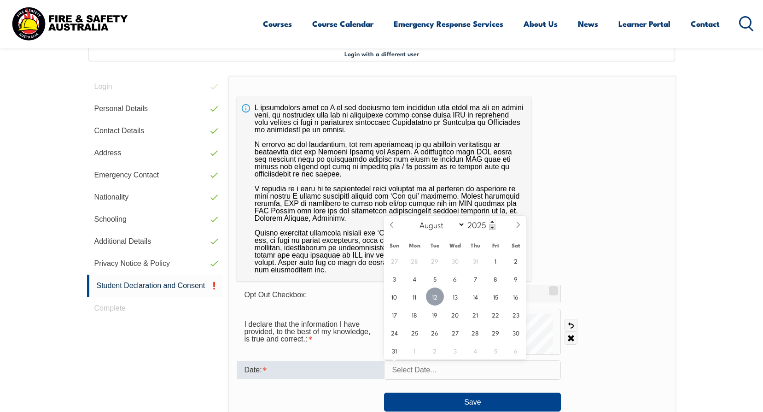
click at [436, 297] on span "12" at bounding box center [435, 296] width 18 height 18
type input "August 12, 2025"
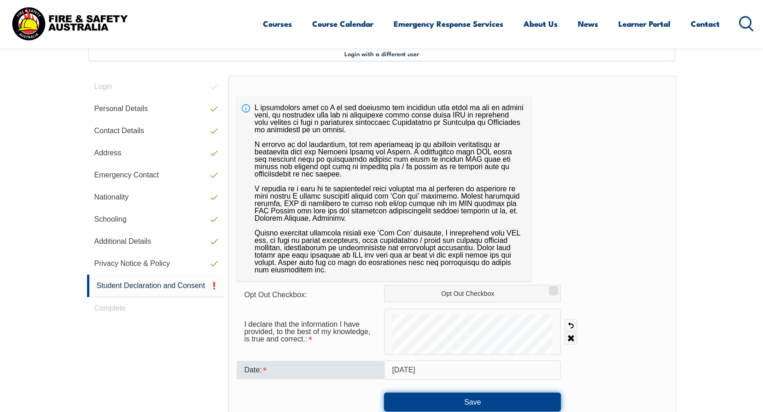
click at [483, 400] on button "Save" at bounding box center [472, 401] width 177 height 18
